Goal: Information Seeking & Learning: Learn about a topic

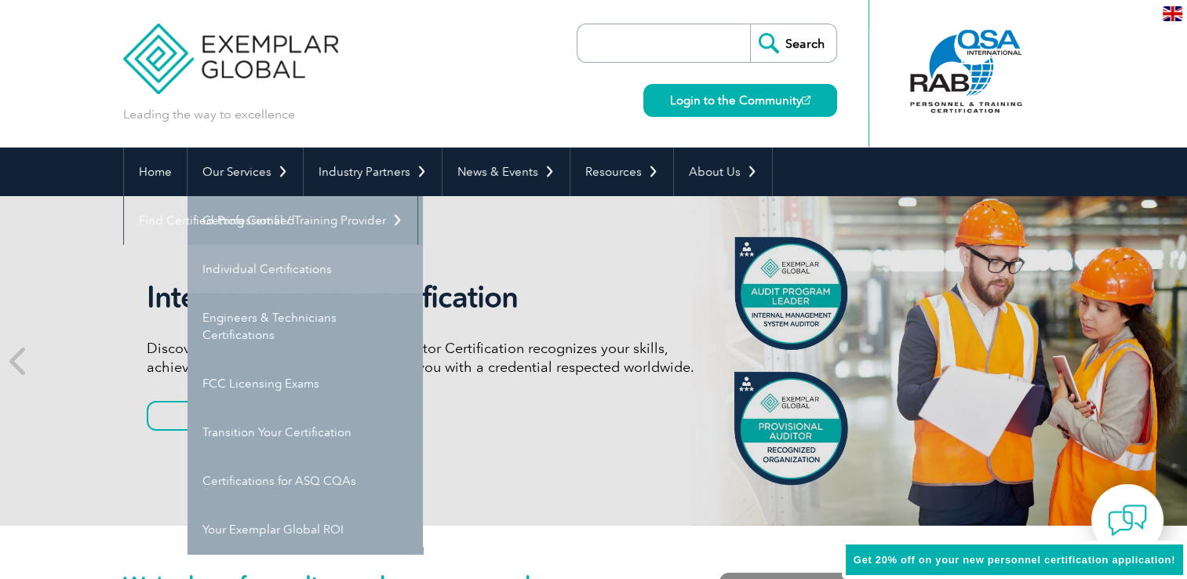
click at [281, 271] on link "Individual Certifications" at bounding box center [305, 269] width 235 height 49
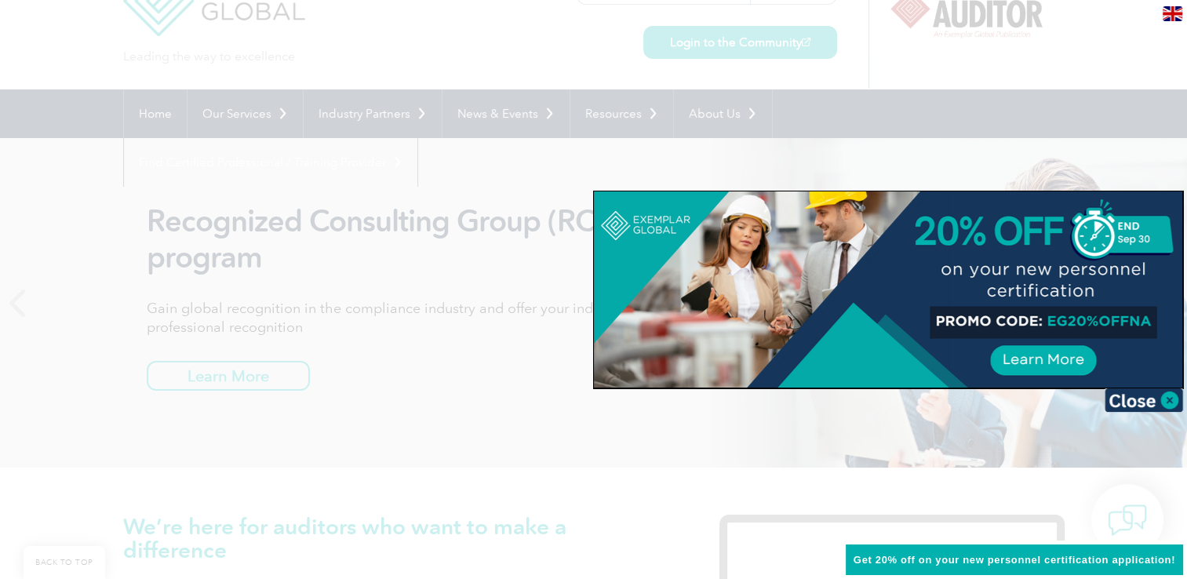
scroll to position [157, 0]
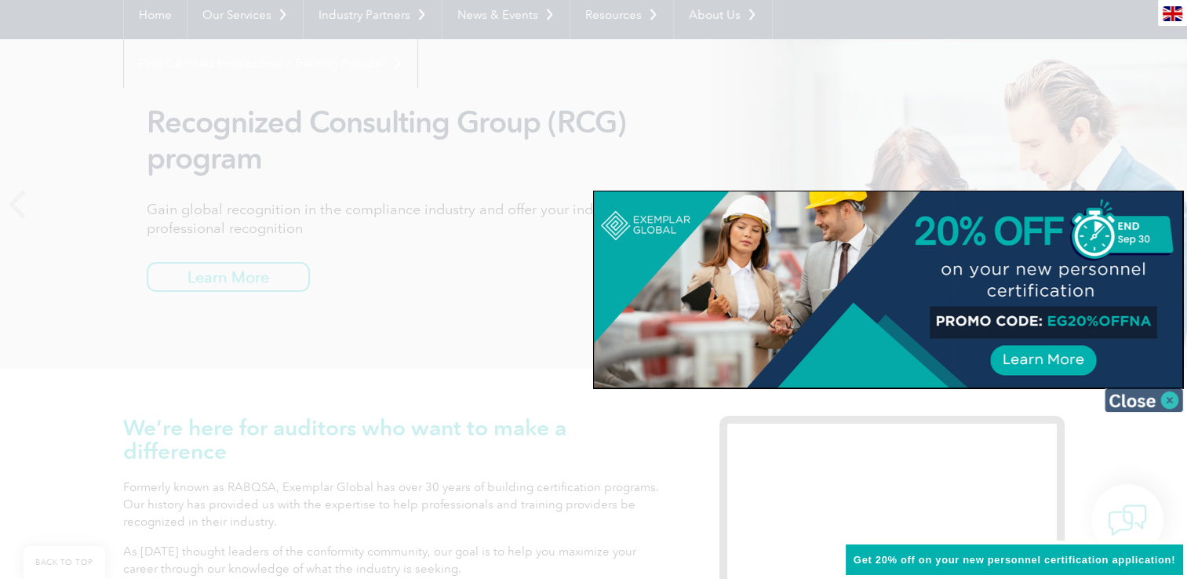
click at [1161, 405] on img at bounding box center [1144, 400] width 78 height 24
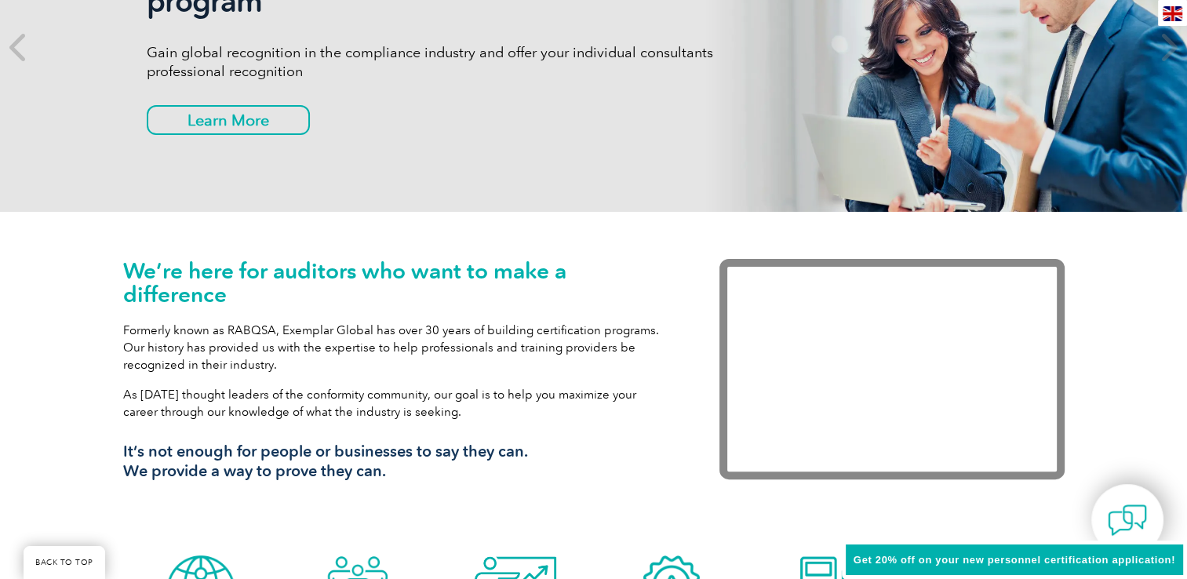
scroll to position [78, 0]
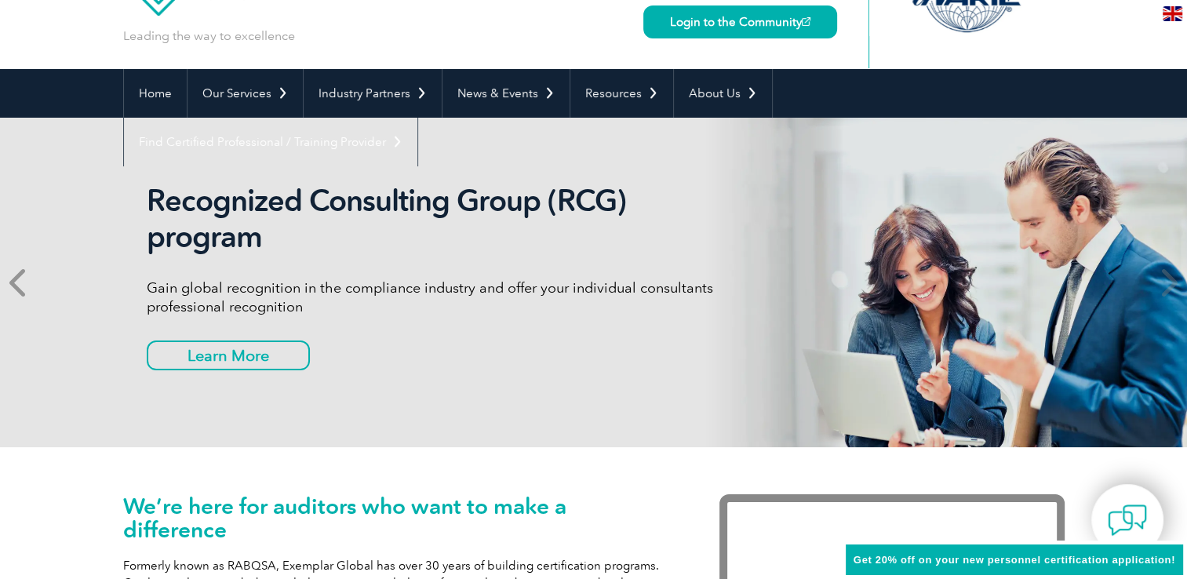
click at [13, 282] on icon at bounding box center [19, 282] width 20 height 0
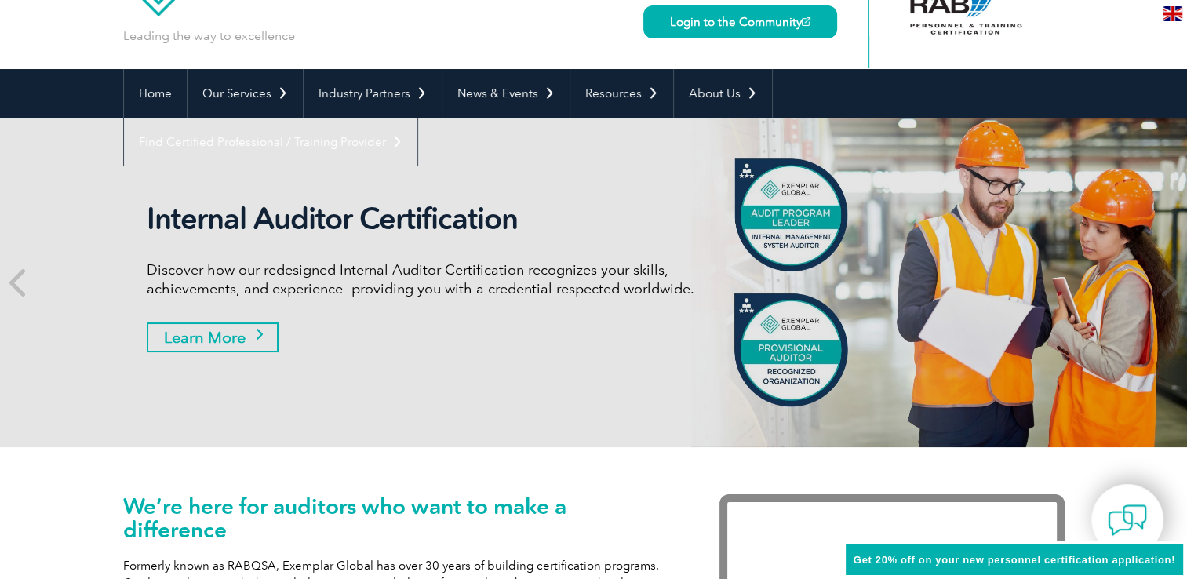
click at [266, 338] on link "Learn More" at bounding box center [213, 338] width 132 height 30
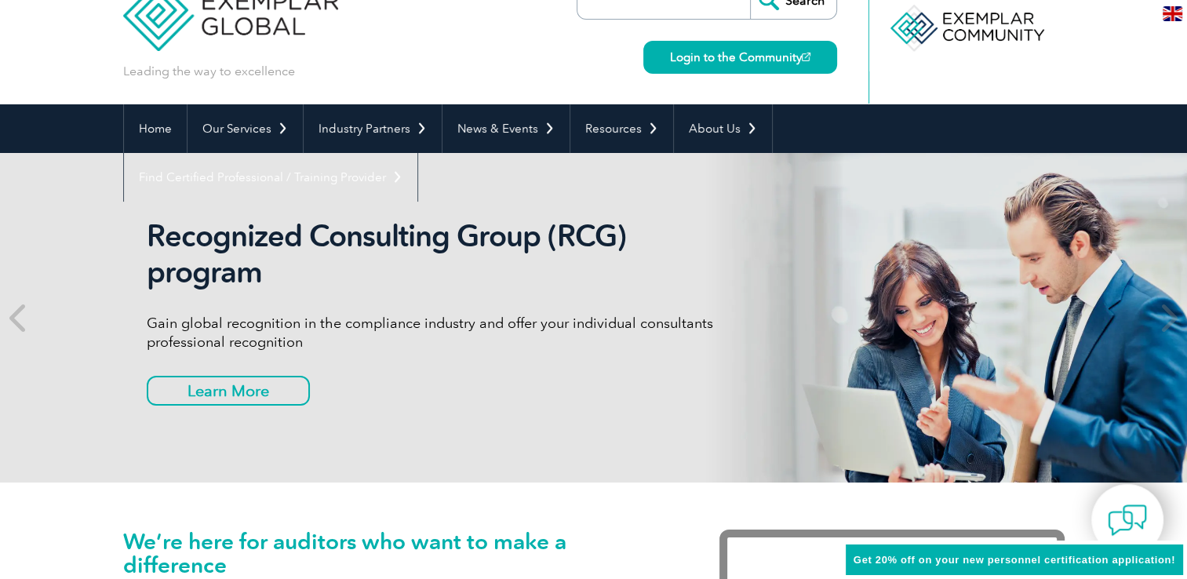
scroll to position [0, 0]
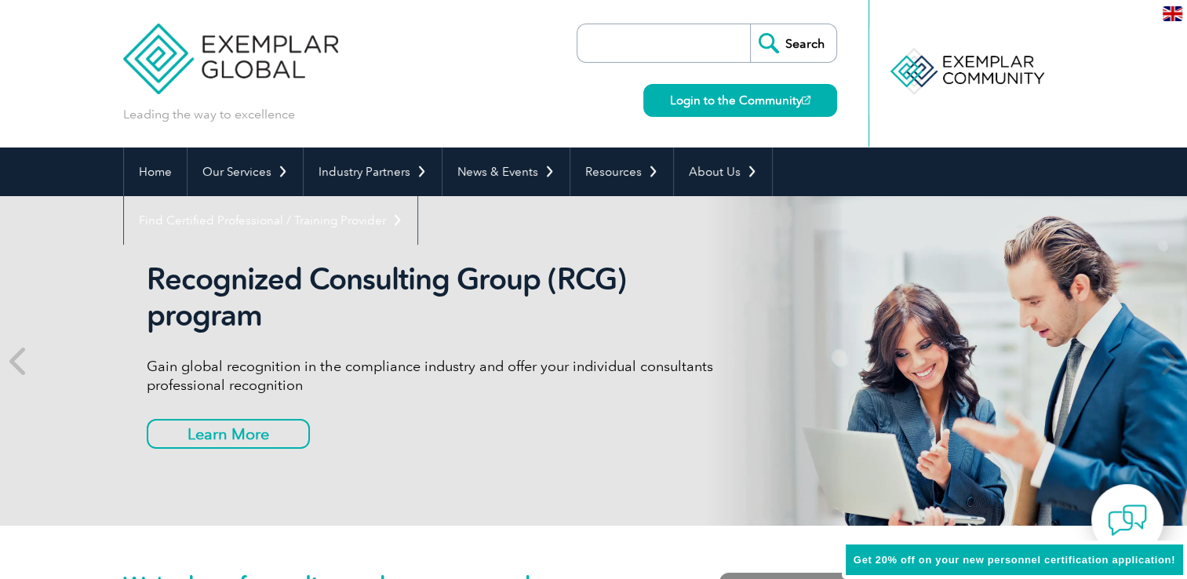
click at [612, 67] on div "Search Login to the Community" at bounding box center [707, 74] width 261 height 148
click at [612, 49] on input "search" at bounding box center [667, 43] width 165 height 38
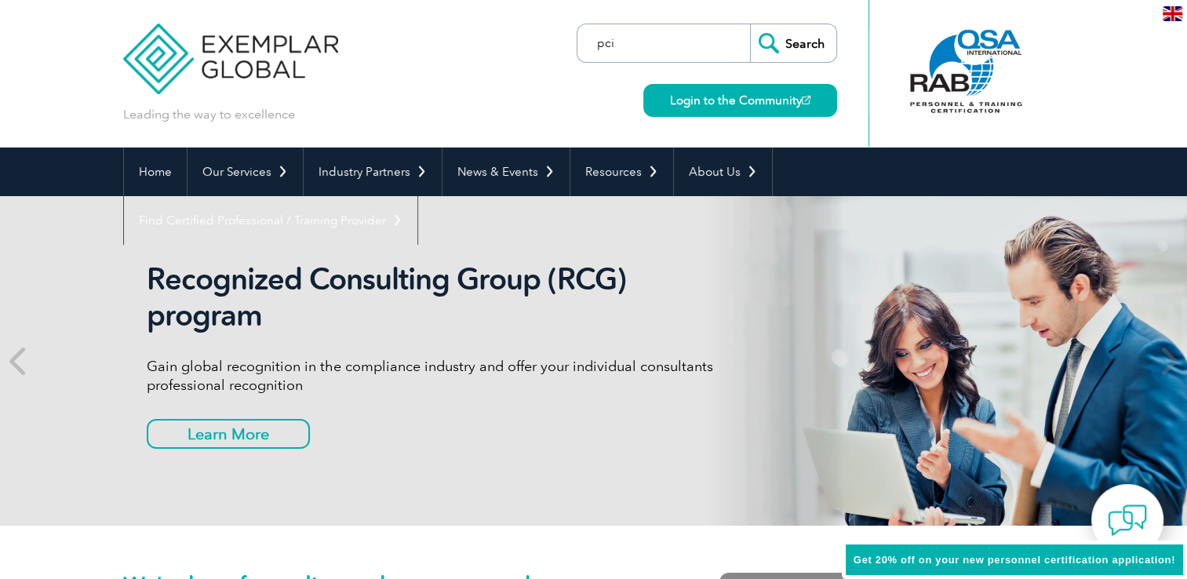
type input "pci"
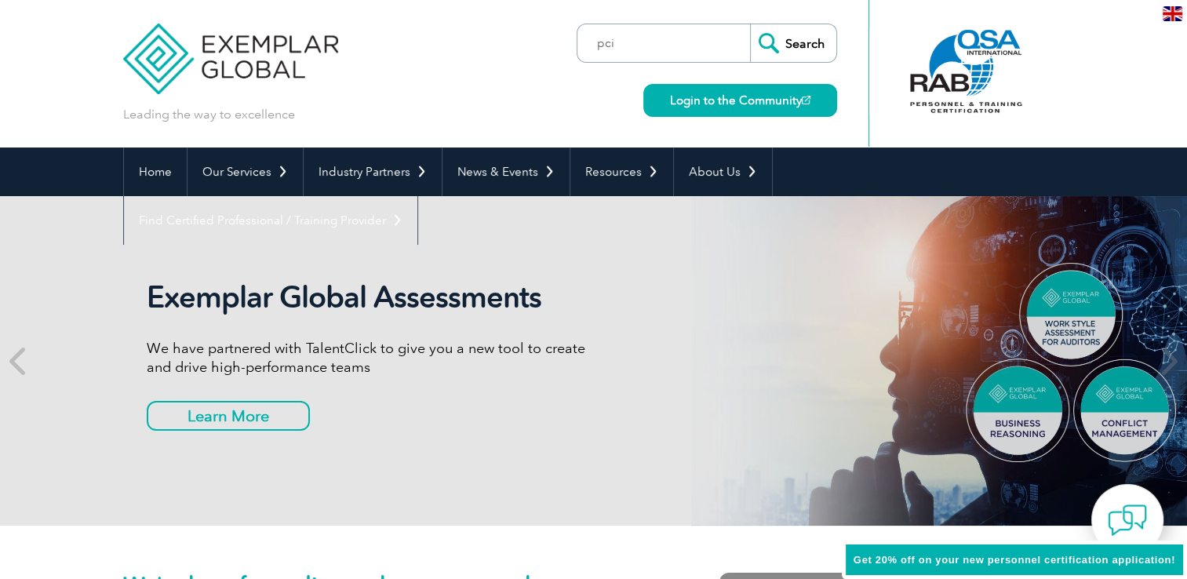
click at [829, 53] on input "Search" at bounding box center [793, 43] width 86 height 38
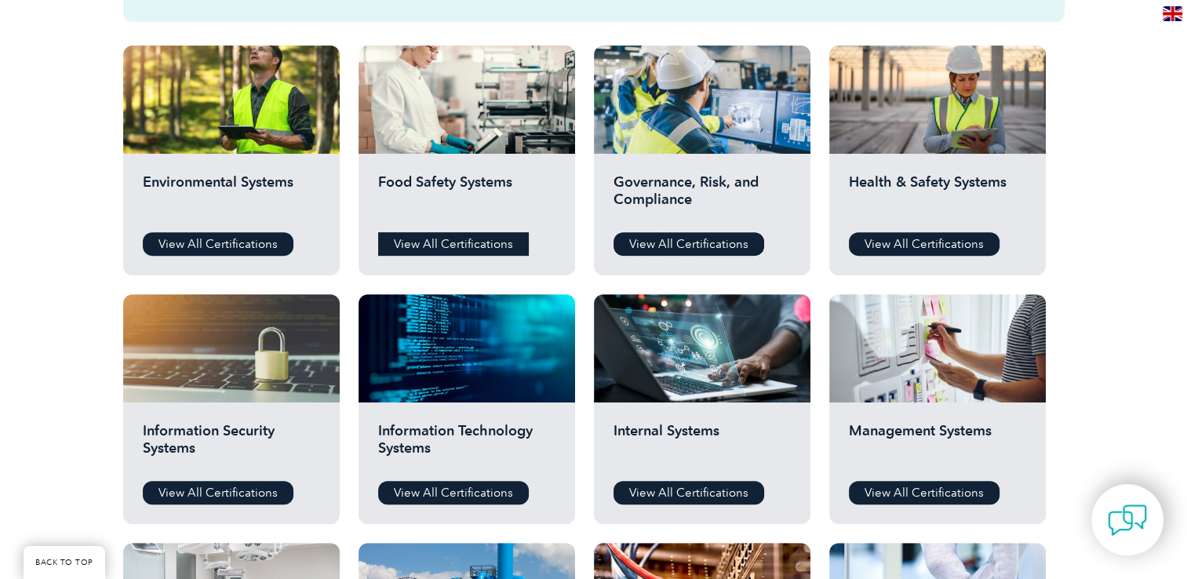
scroll to position [706, 0]
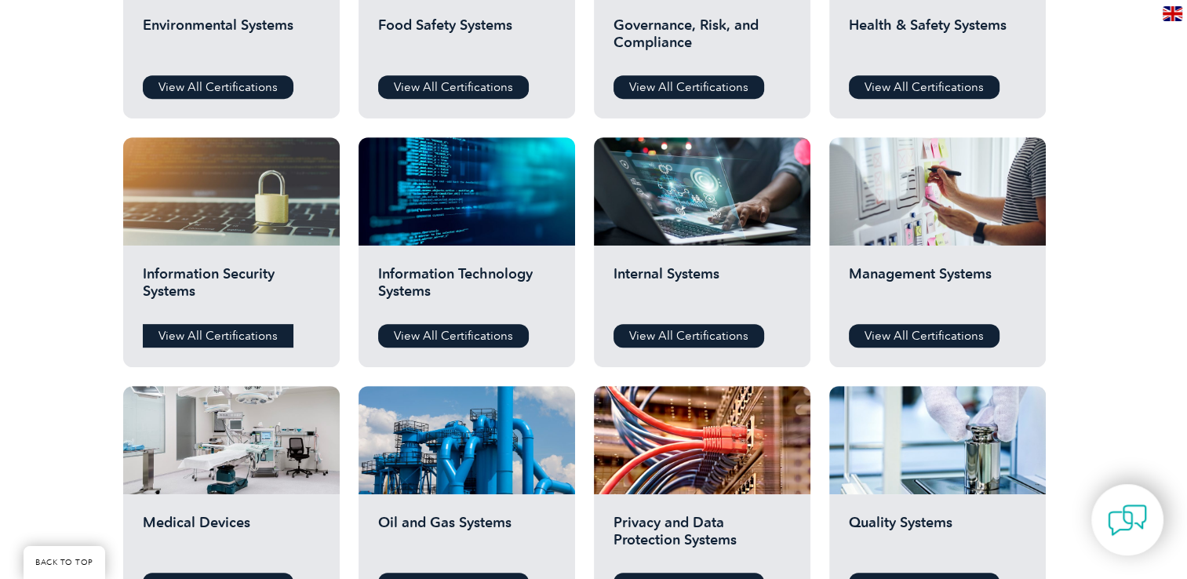
click at [250, 333] on link "View All Certifications" at bounding box center [218, 336] width 151 height 24
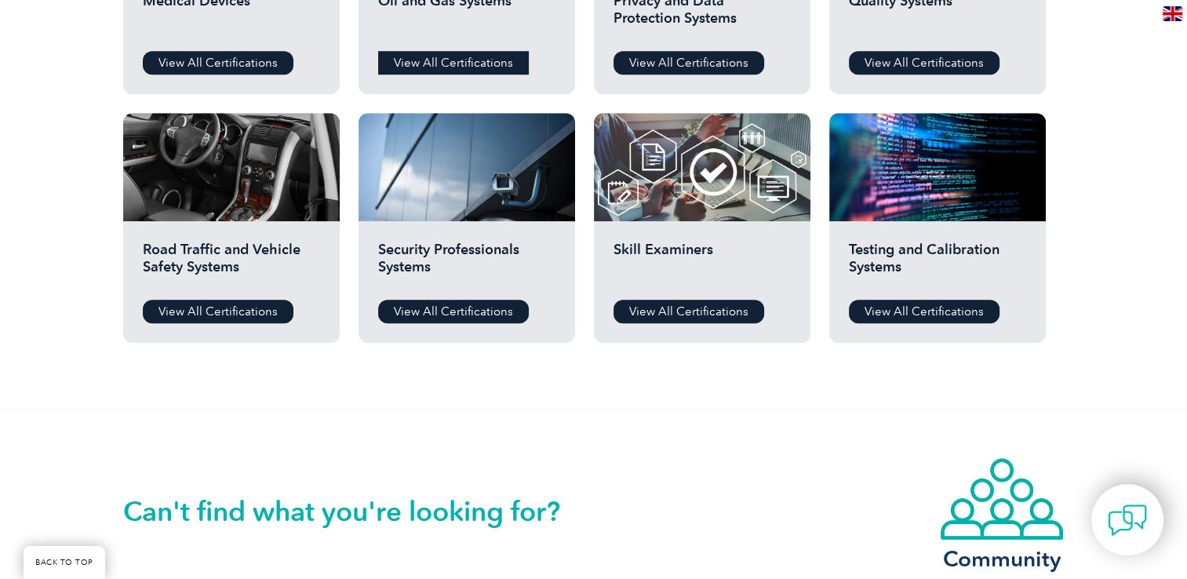
scroll to position [1256, 0]
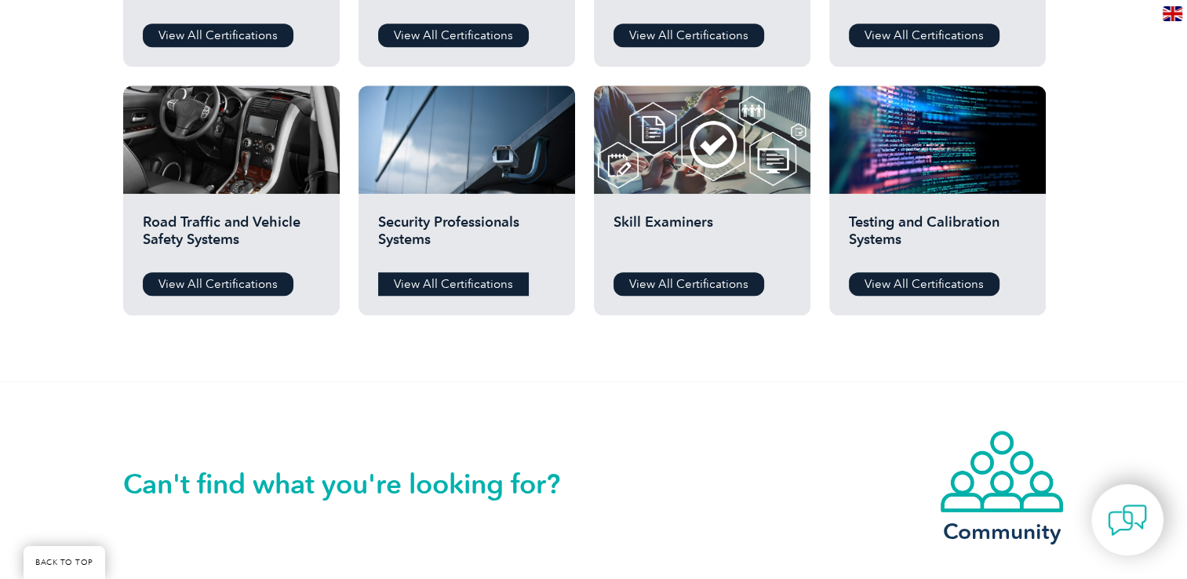
click at [461, 290] on link "View All Certifications" at bounding box center [453, 284] width 151 height 24
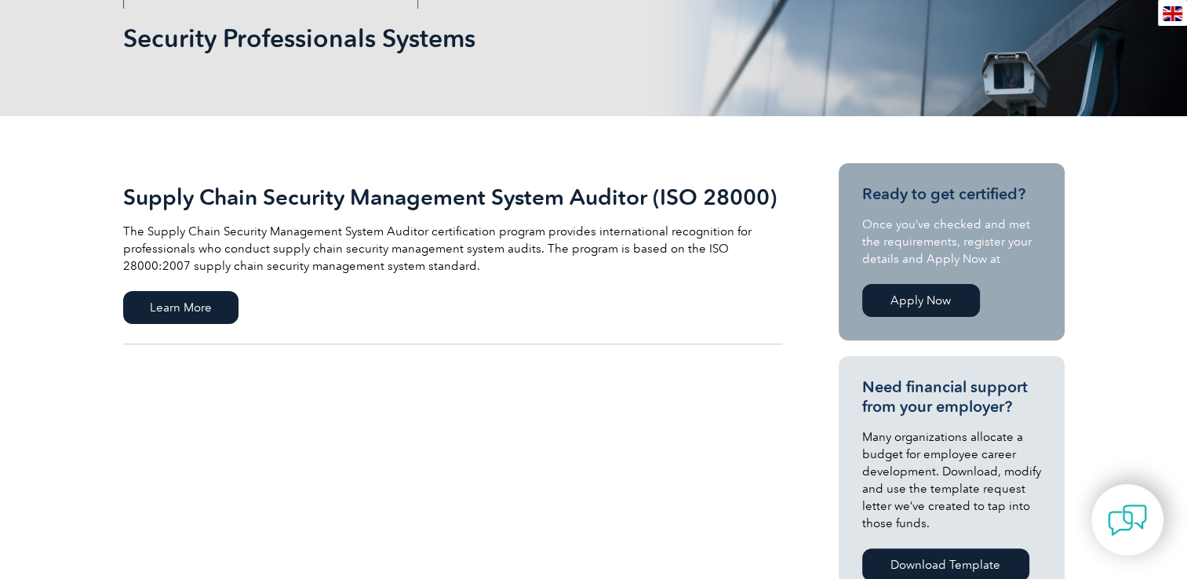
scroll to position [314, 0]
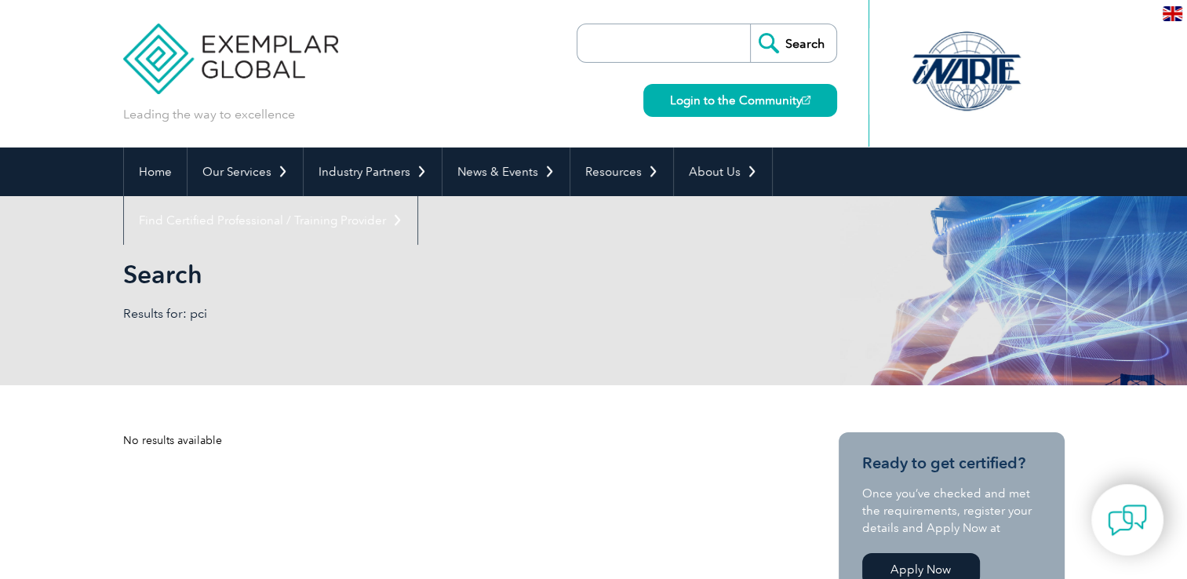
click at [612, 56] on input "search" at bounding box center [667, 43] width 165 height 38
type input "PCI"
click at [794, 49] on input "Search" at bounding box center [793, 43] width 86 height 38
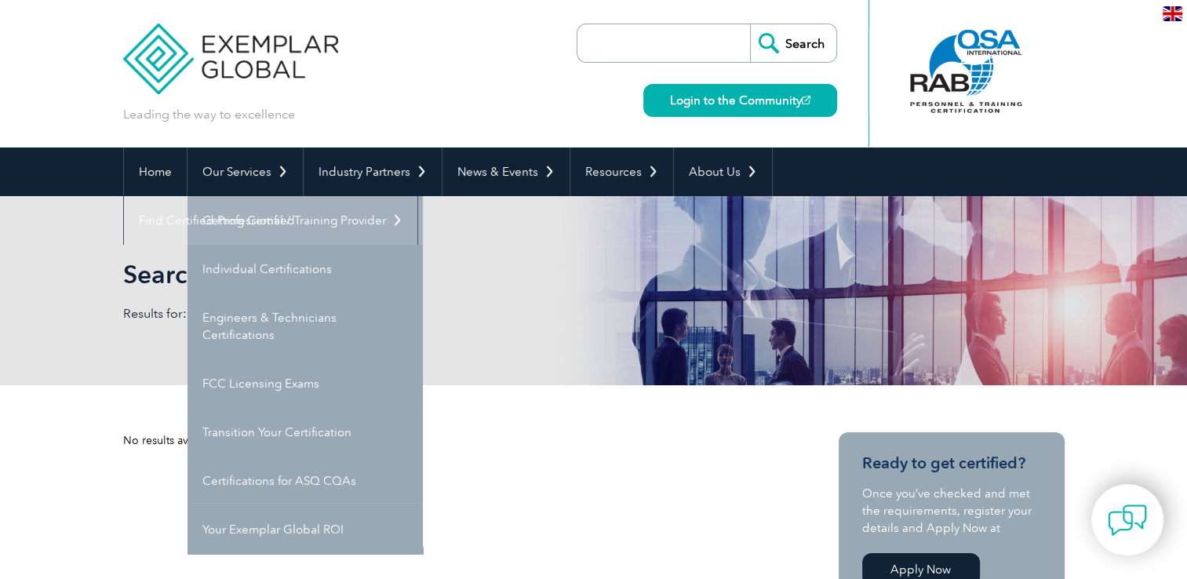
click at [282, 215] on link "Getting Certified" at bounding box center [305, 220] width 235 height 49
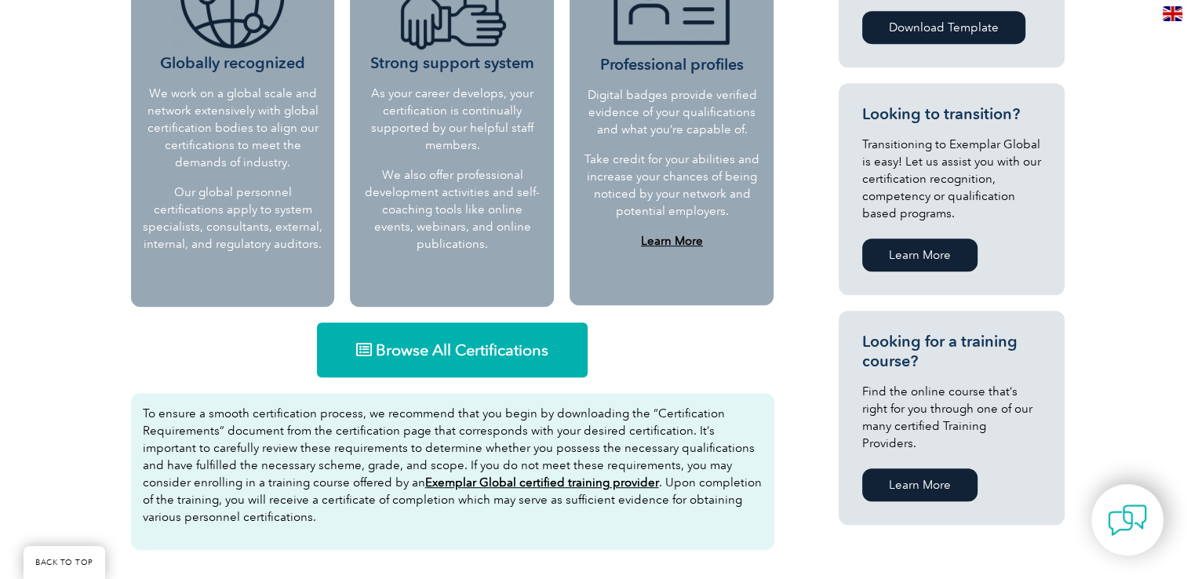
scroll to position [928, 0]
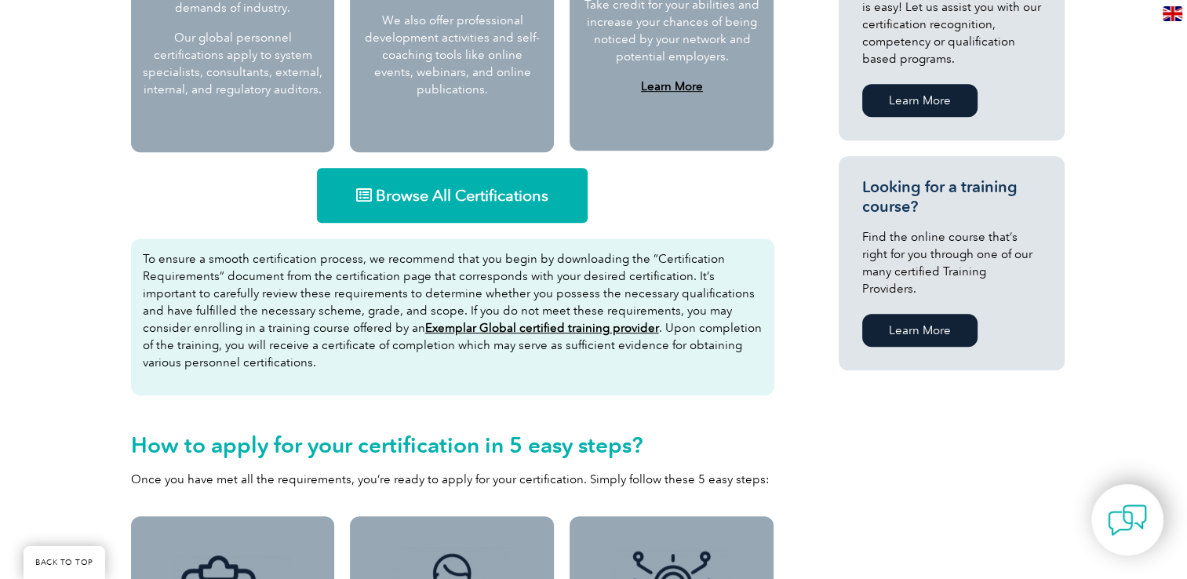
click at [455, 180] on link "Browse All Certifications" at bounding box center [452, 195] width 271 height 55
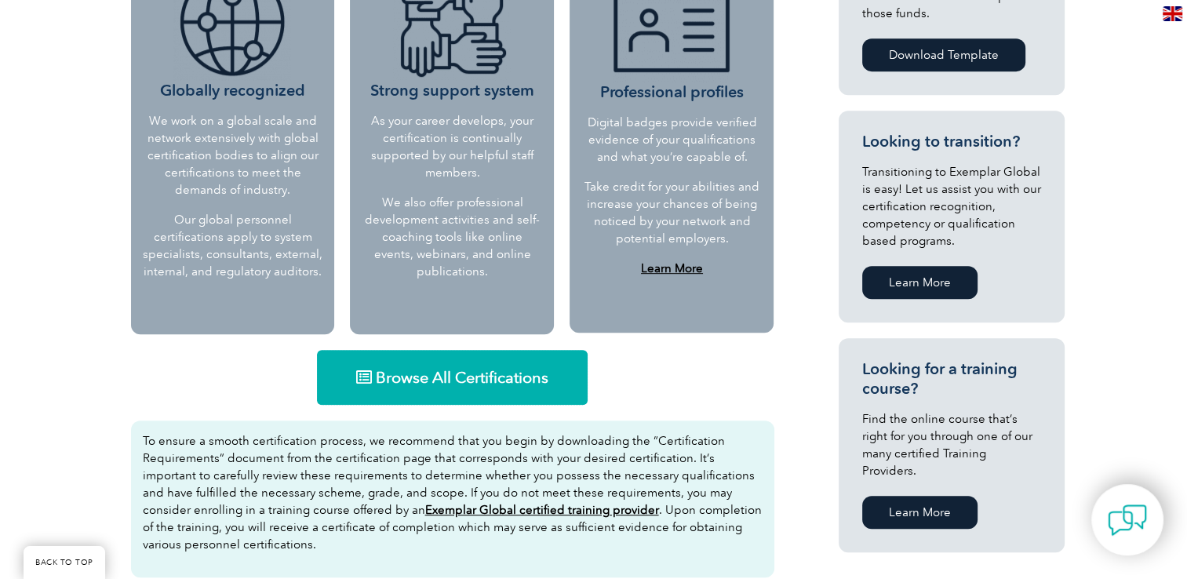
scroll to position [614, 0]
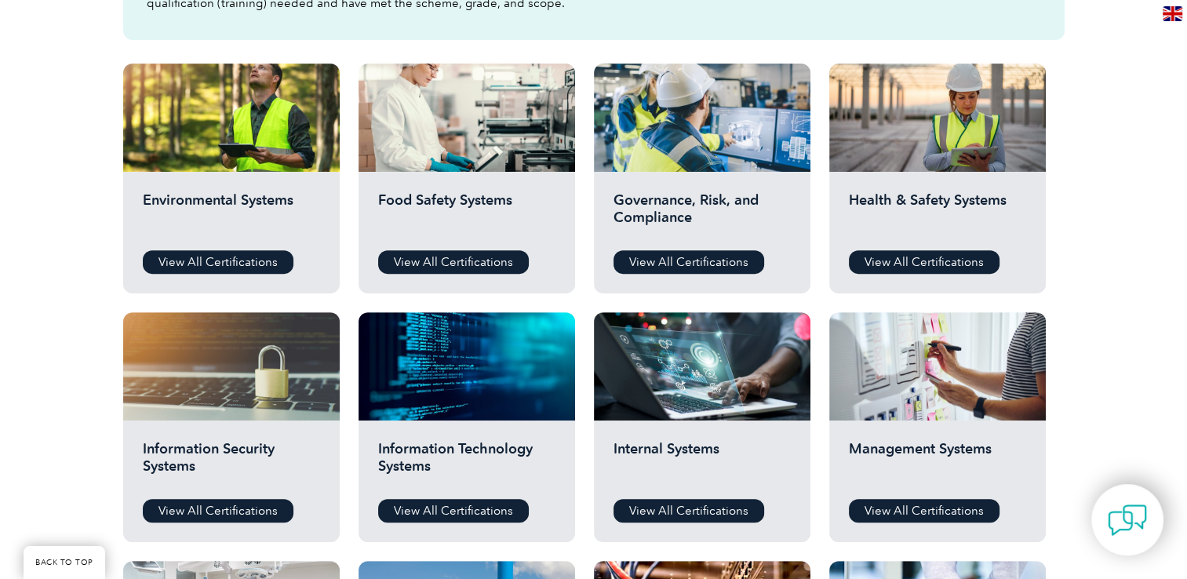
scroll to position [706, 0]
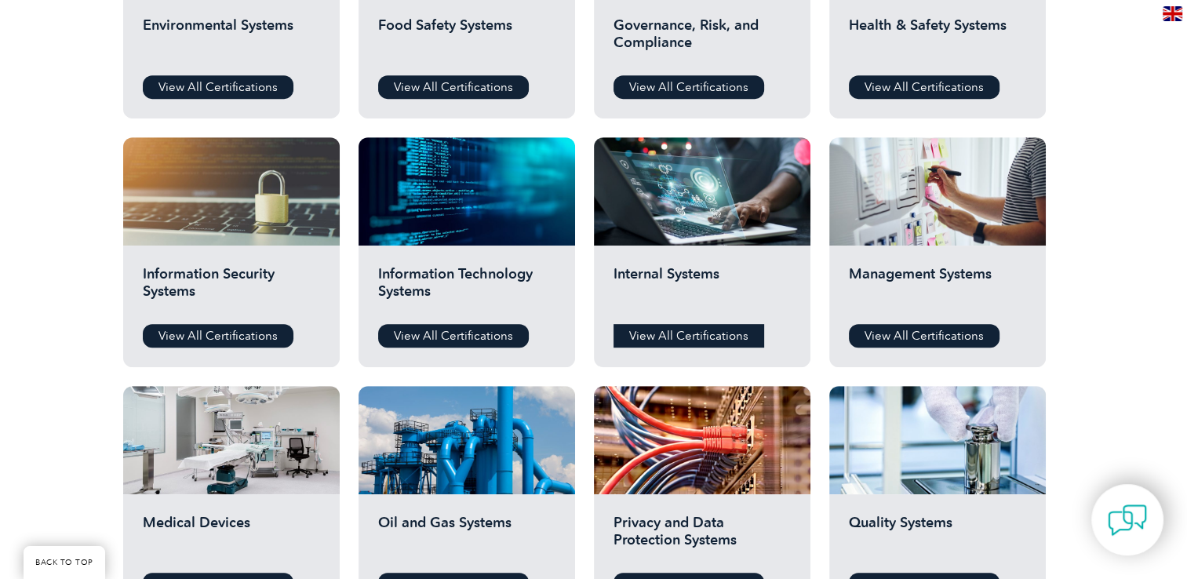
click at [687, 333] on link "View All Certifications" at bounding box center [689, 336] width 151 height 24
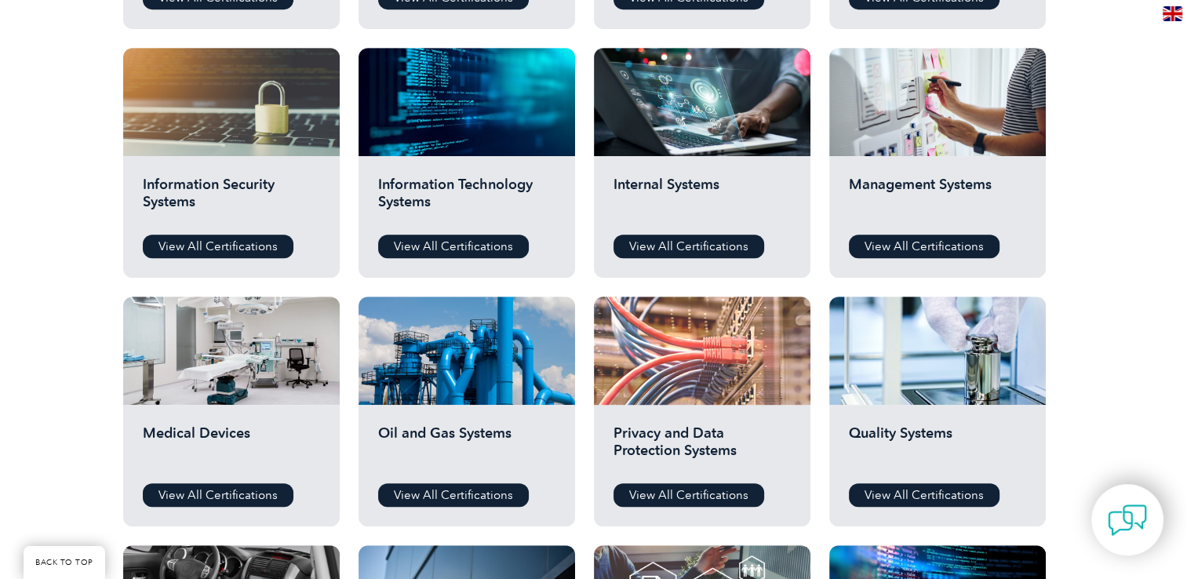
scroll to position [863, 0]
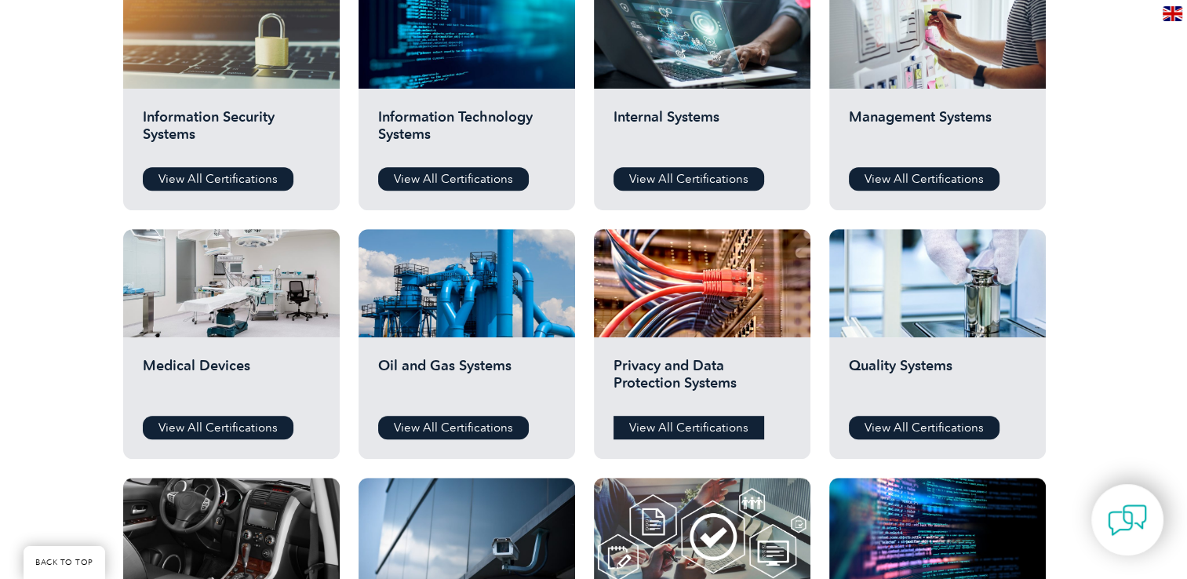
click at [691, 420] on link "View All Certifications" at bounding box center [689, 428] width 151 height 24
click at [924, 171] on link "View All Certifications" at bounding box center [924, 179] width 151 height 24
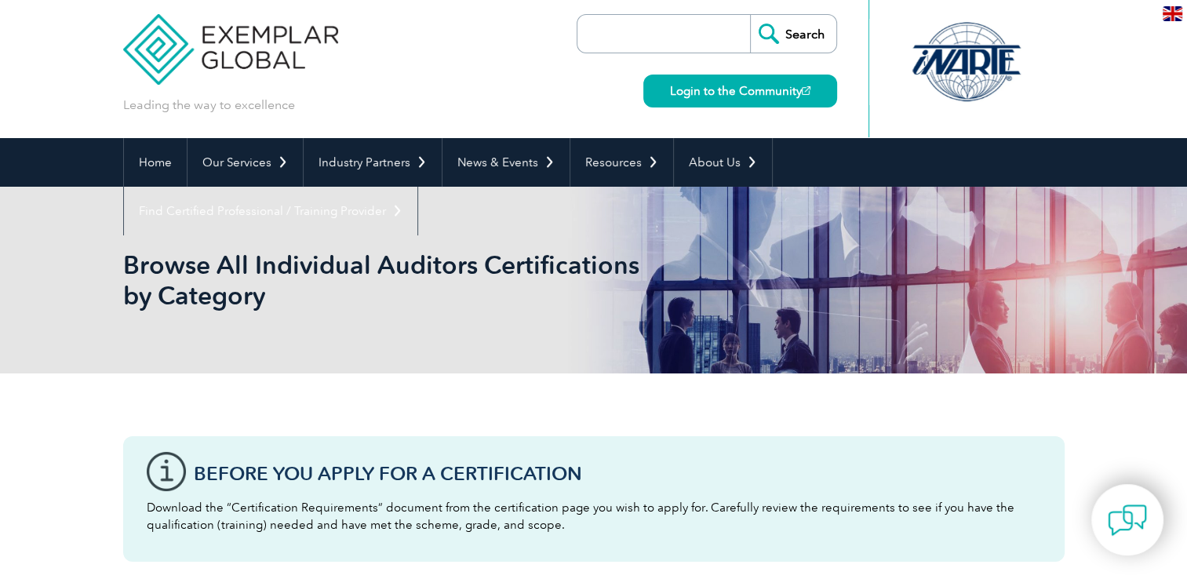
scroll to position [0, 0]
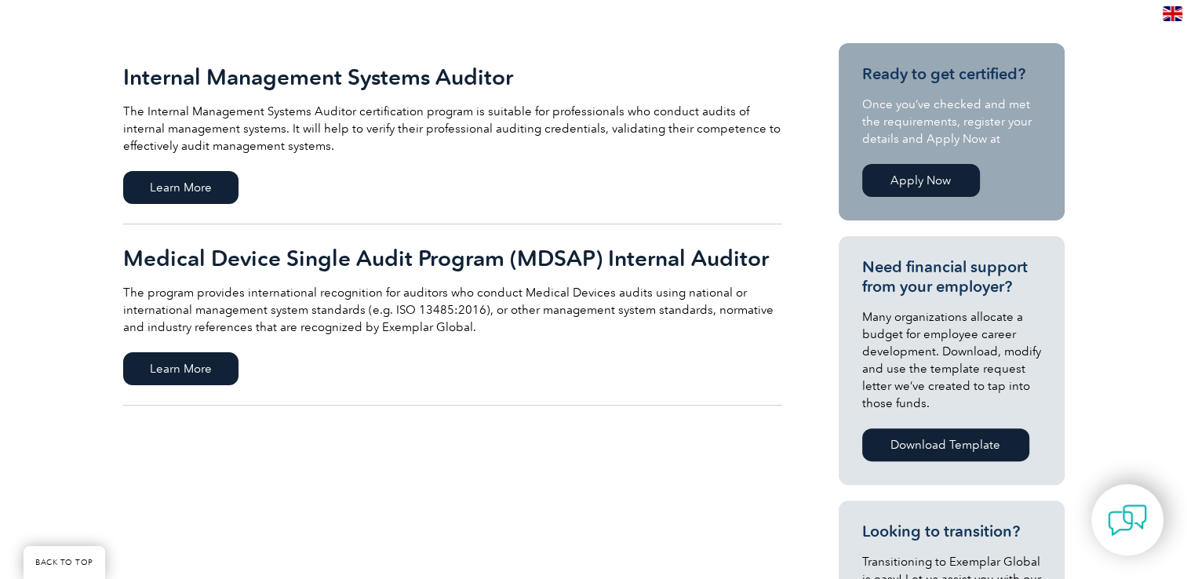
scroll to position [235, 0]
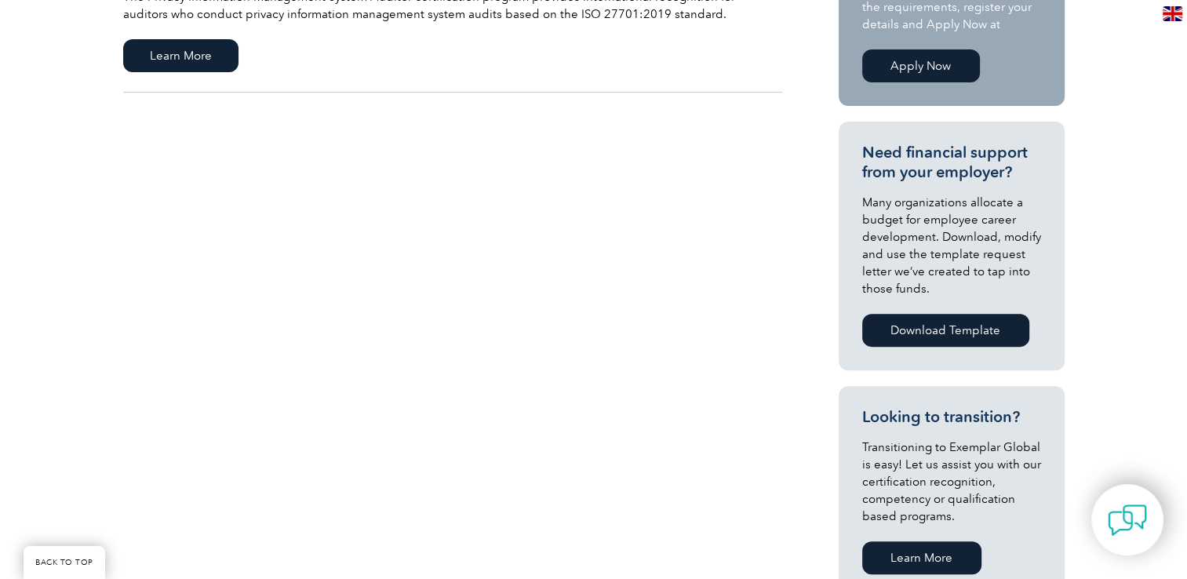
scroll to position [235, 0]
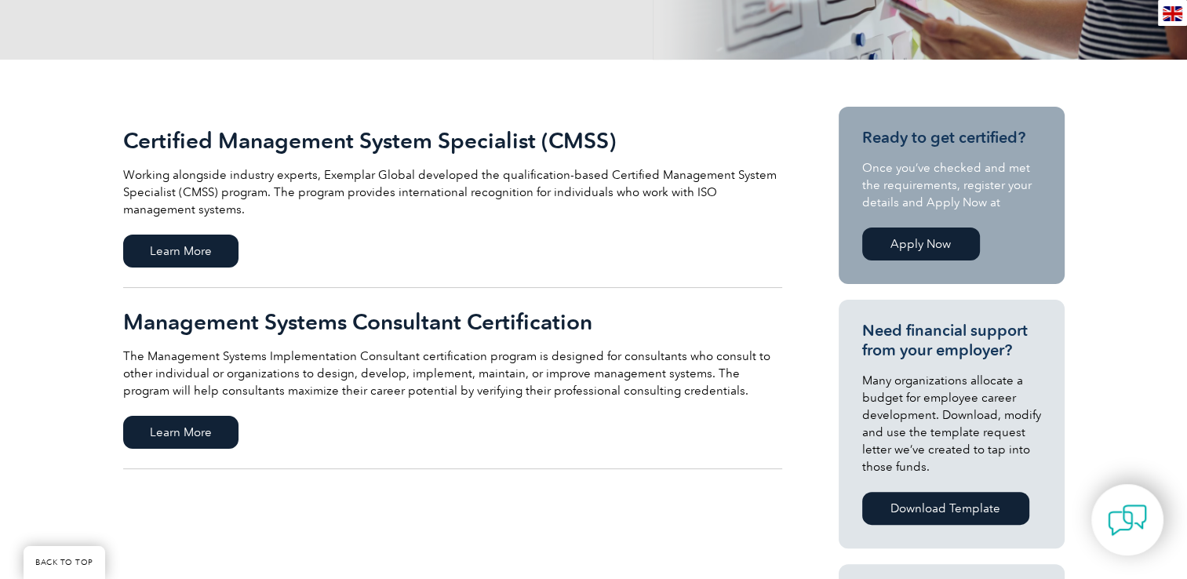
scroll to position [314, 0]
